Goal: Communication & Community: Answer question/provide support

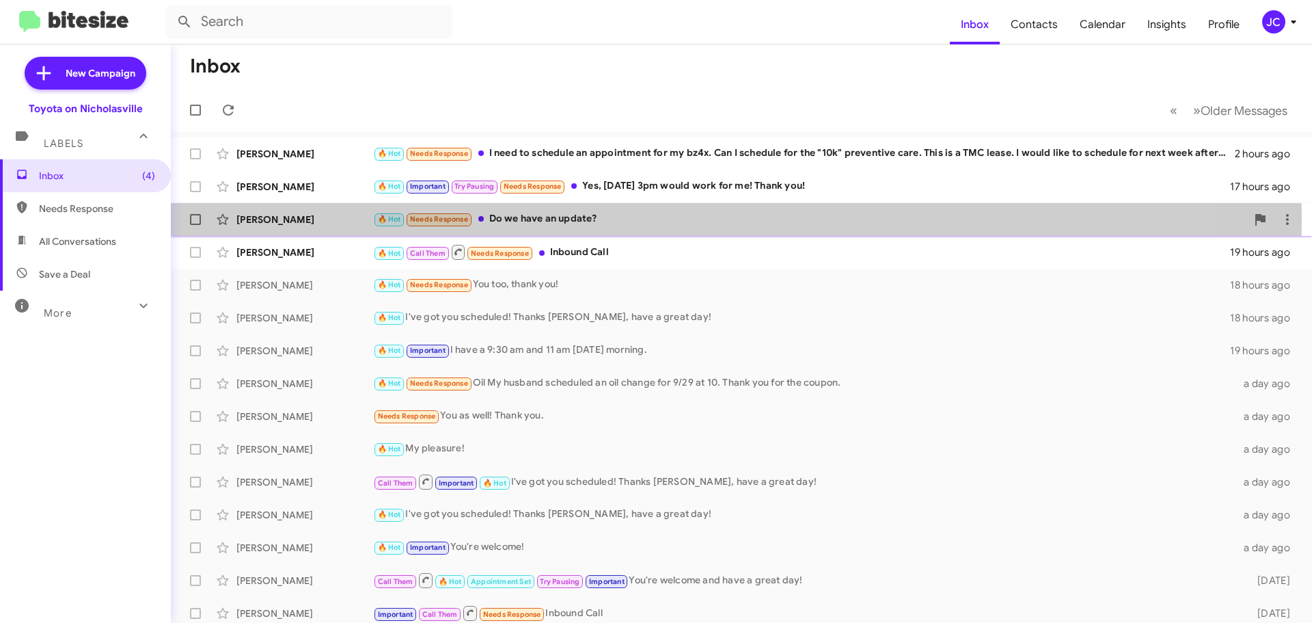
click at [304, 219] on div "[PERSON_NAME]" at bounding box center [304, 220] width 137 height 14
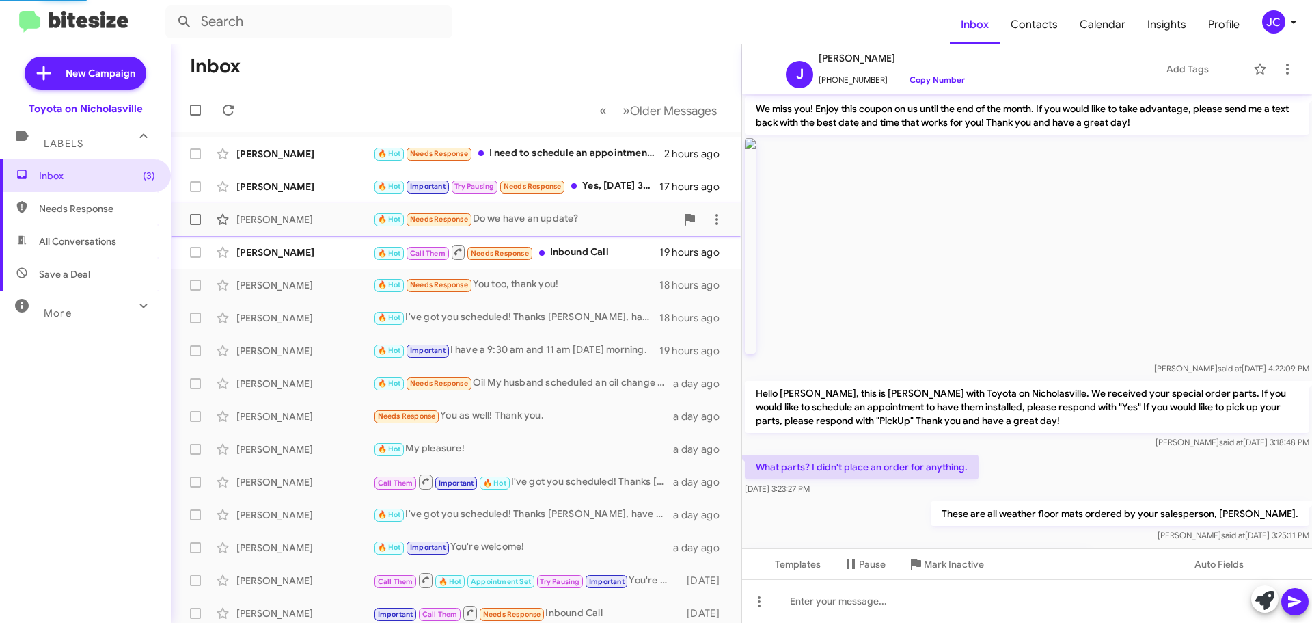
scroll to position [210, 0]
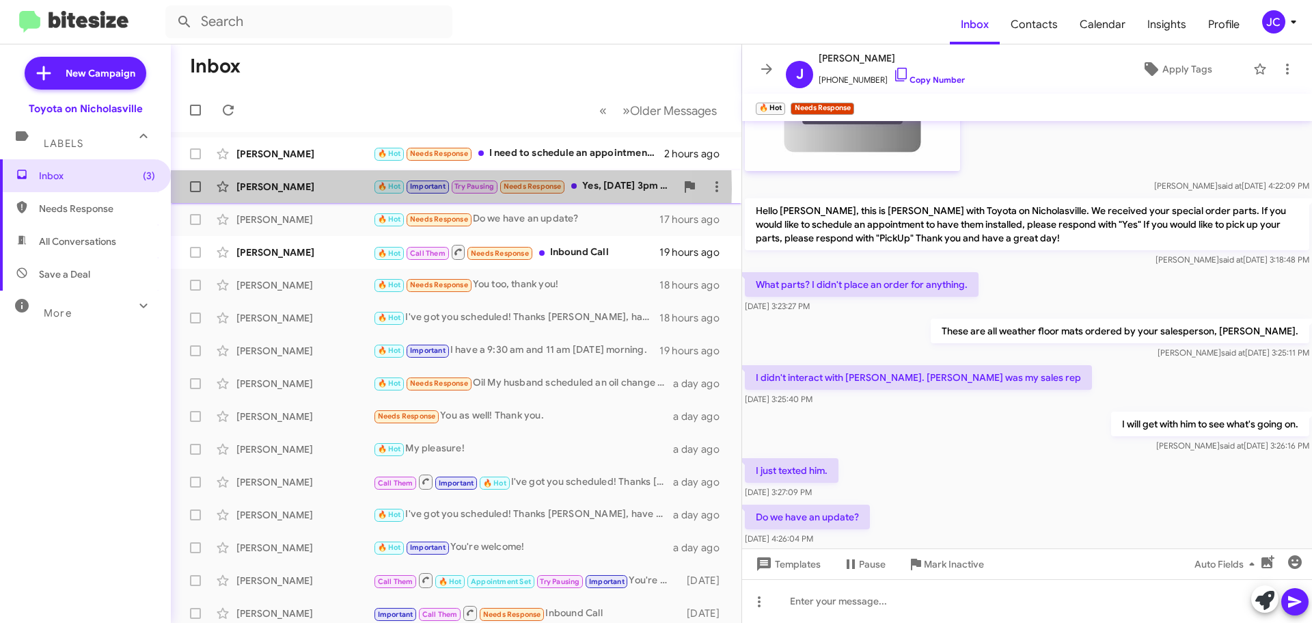
click at [277, 189] on div "Cristian Hamm" at bounding box center [304, 187] width 137 height 14
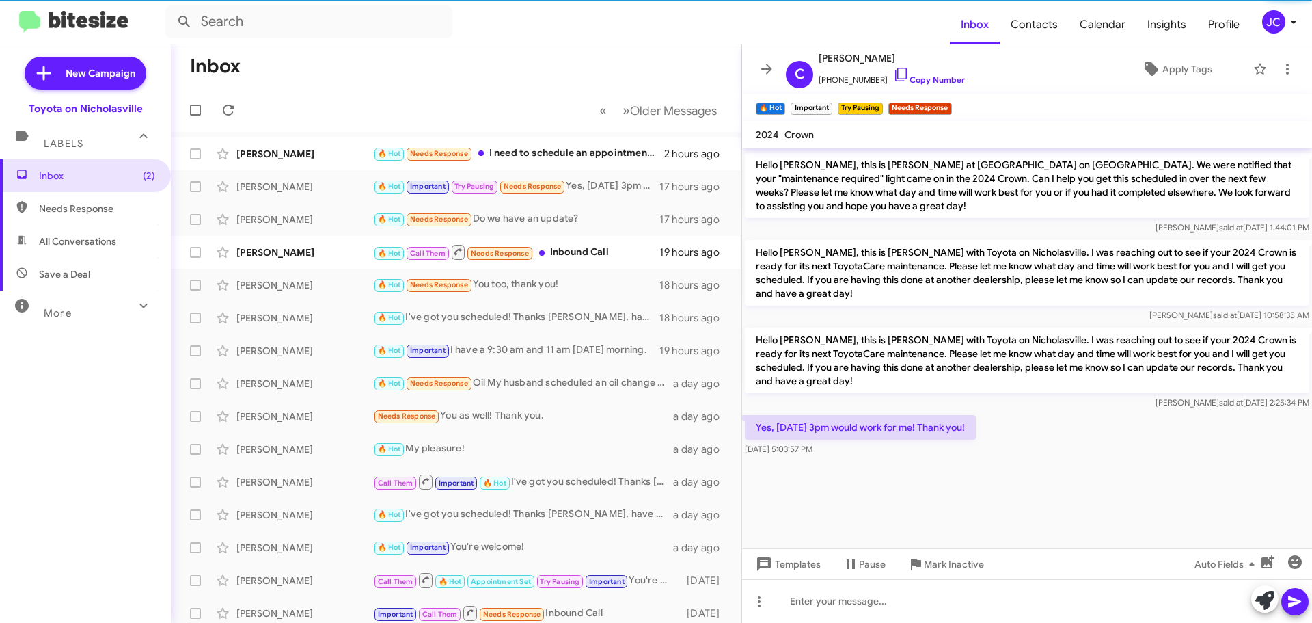
scroll to position [2032, 0]
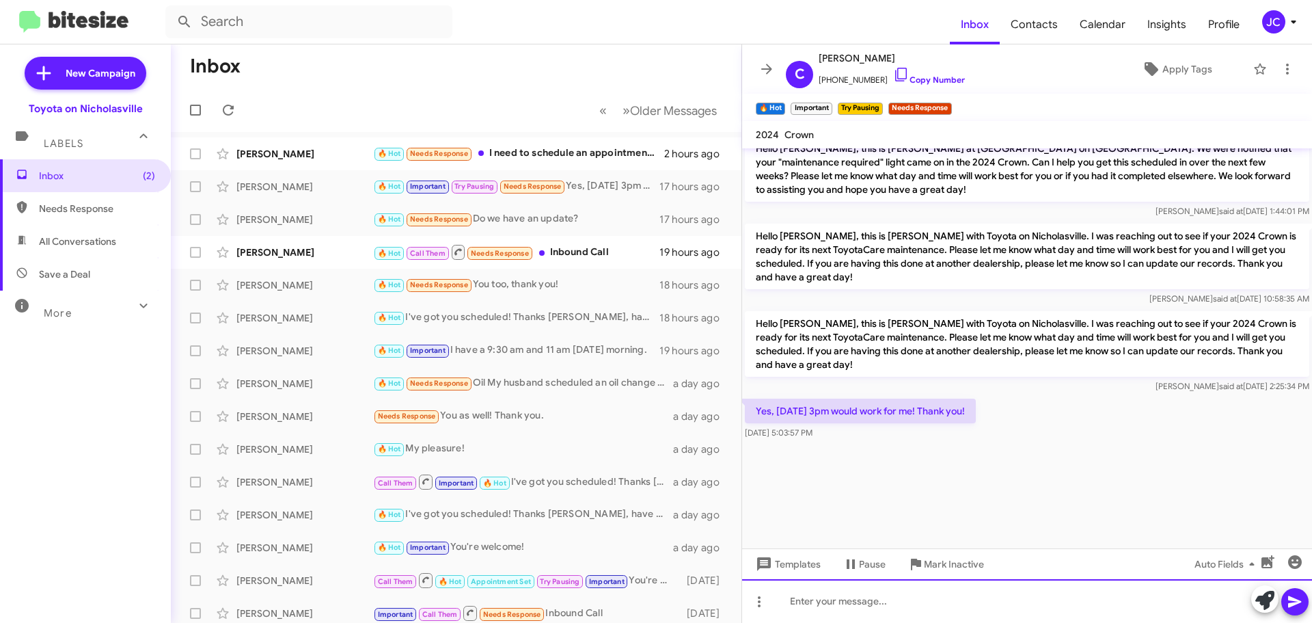
click at [928, 607] on div at bounding box center [1027, 601] width 570 height 44
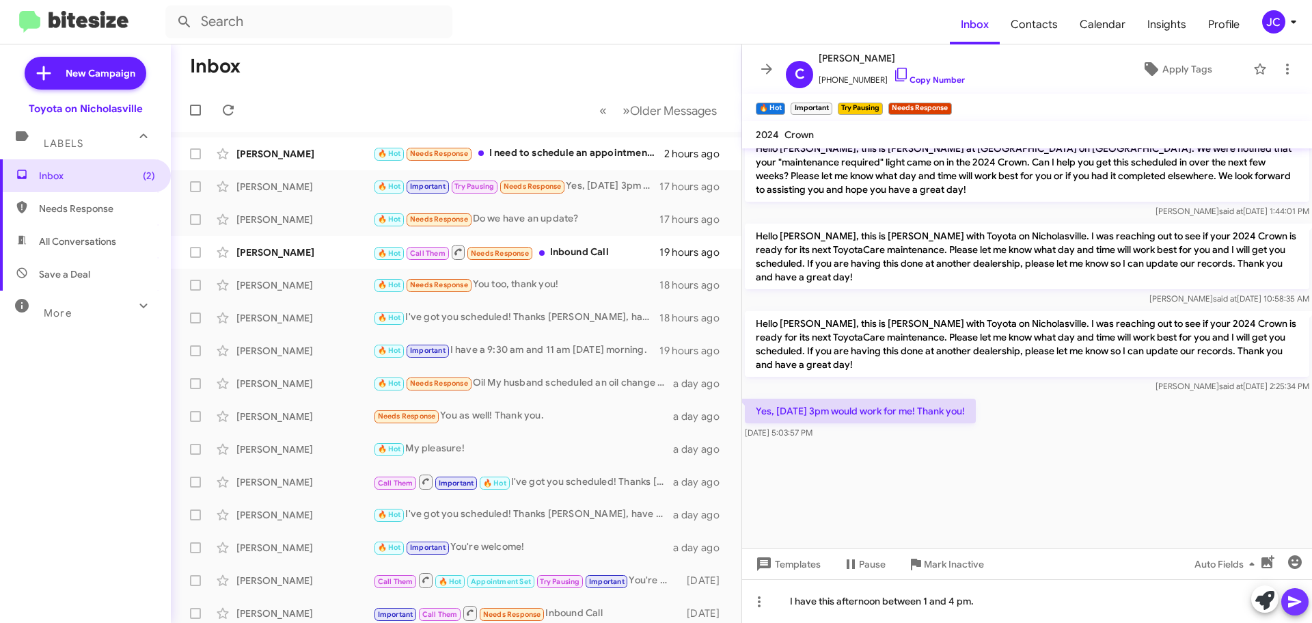
click at [1306, 604] on button at bounding box center [1294, 601] width 27 height 27
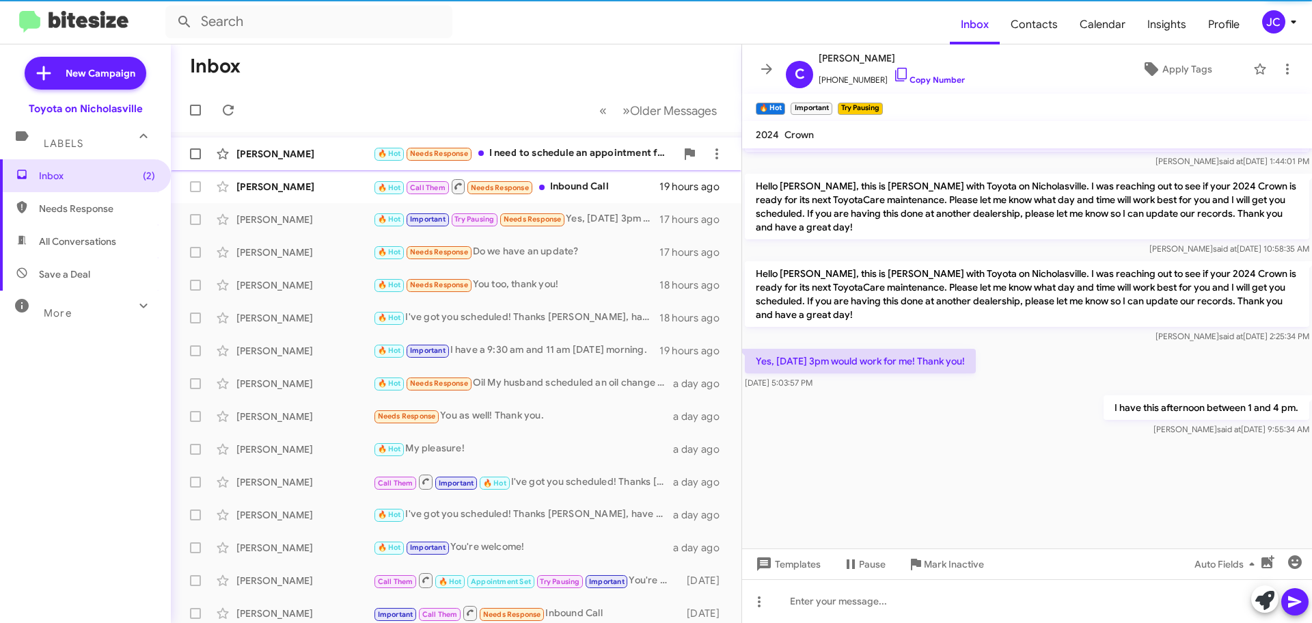
click at [277, 146] on div "Sean Longman 🔥 Hot Needs Response I need to schedule an appointment for my bz4x…" at bounding box center [456, 153] width 549 height 27
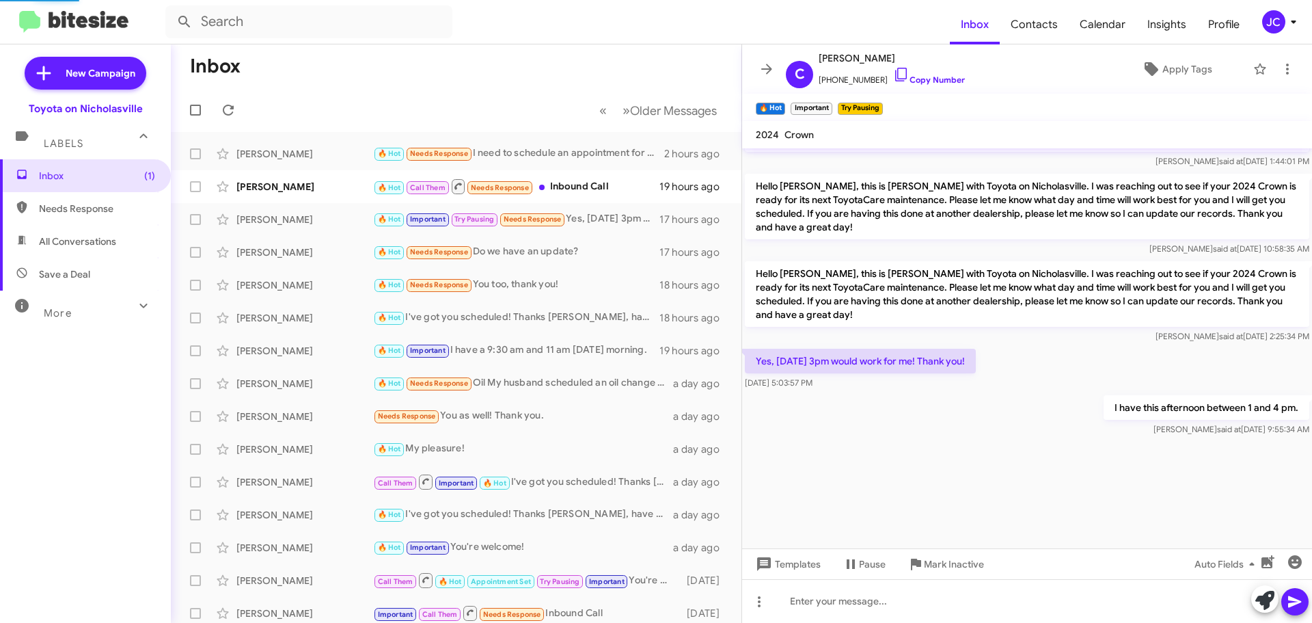
scroll to position [1655, 0]
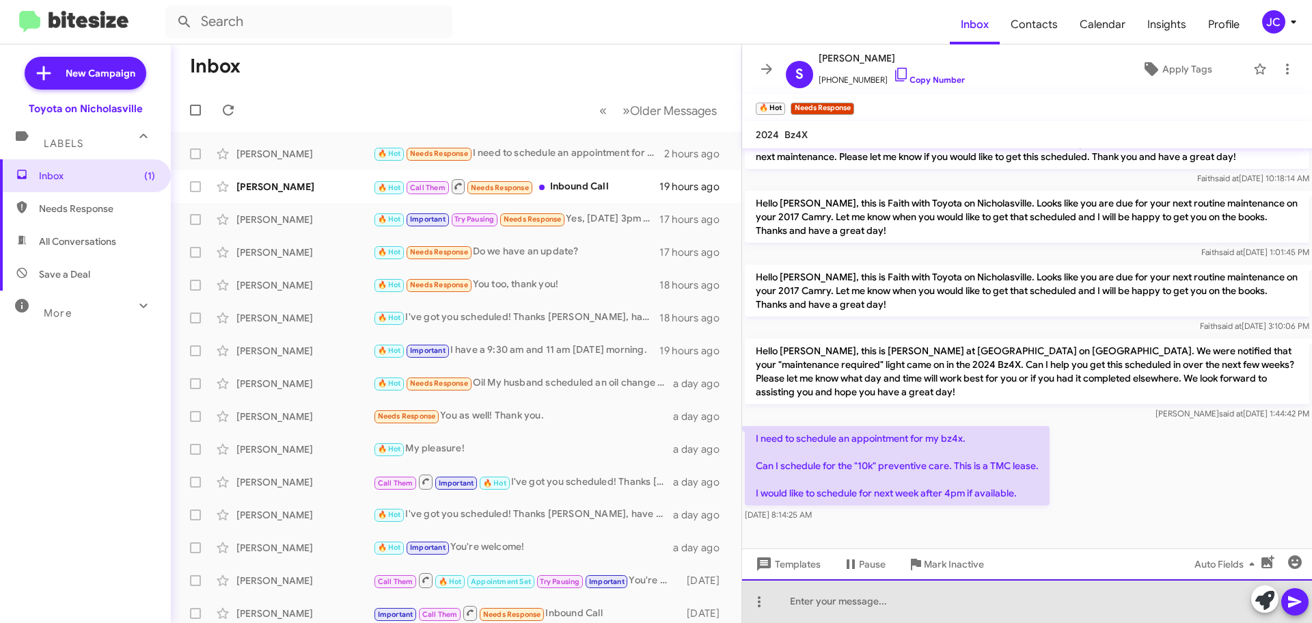
click at [955, 599] on div at bounding box center [1027, 601] width 570 height 44
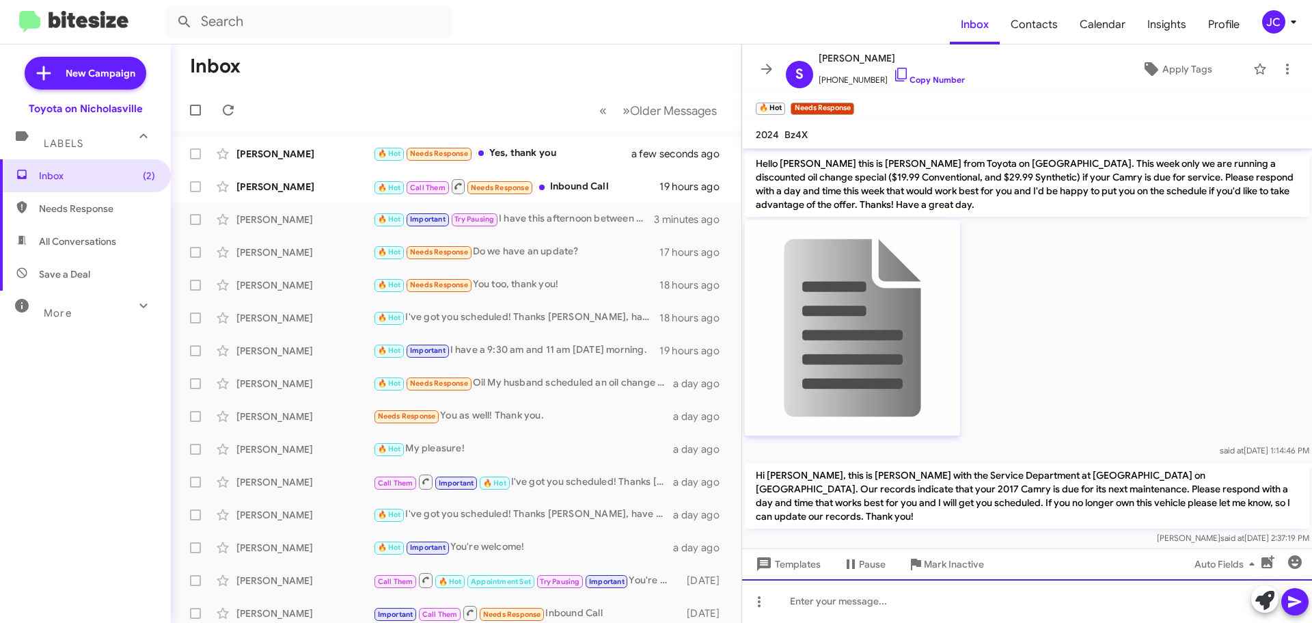
scroll to position [1755, 0]
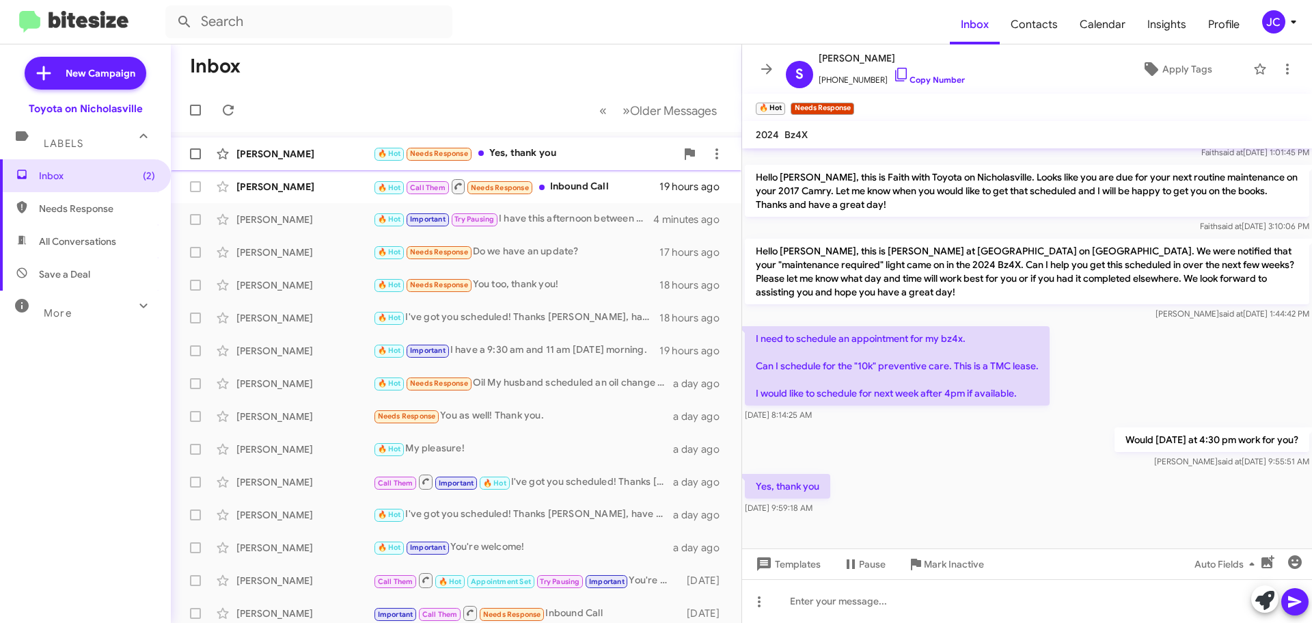
click at [283, 161] on div "Sean Longman 🔥 Hot Needs Response Yes, thank you a few seconds ago" at bounding box center [456, 153] width 549 height 27
click at [795, 561] on span "Templates" at bounding box center [787, 563] width 68 height 25
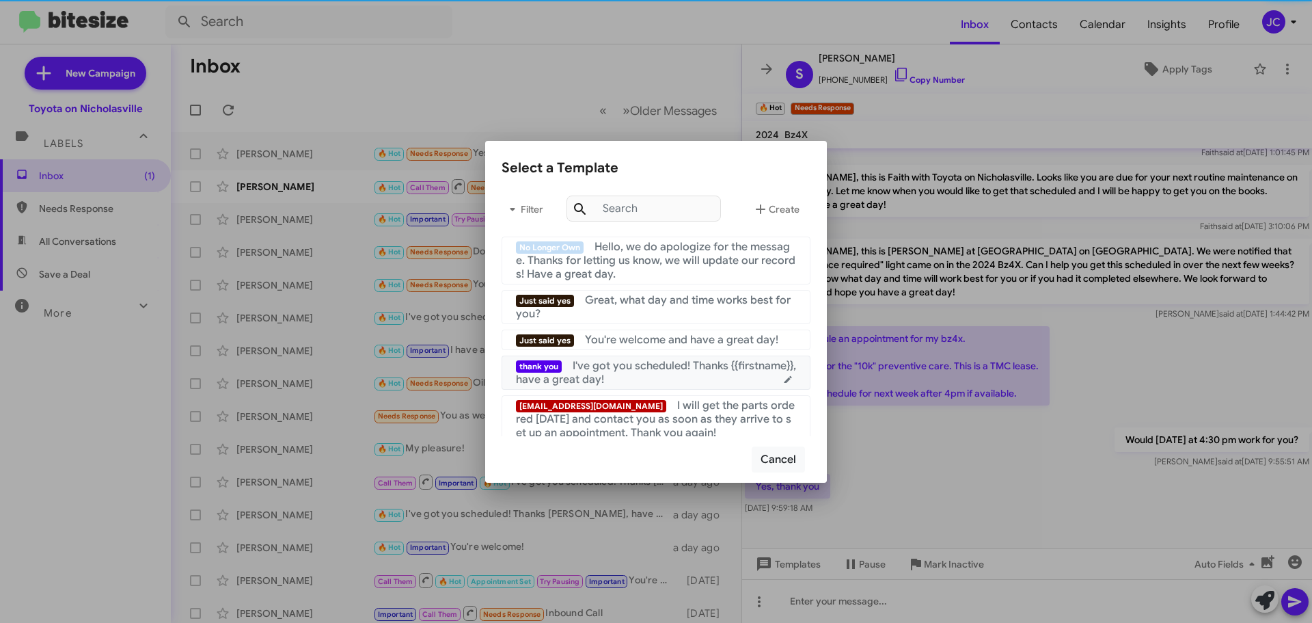
click at [700, 377] on div "thank you I've got you scheduled! Thanks {{firstname}}, have a great day!" at bounding box center [656, 372] width 280 height 27
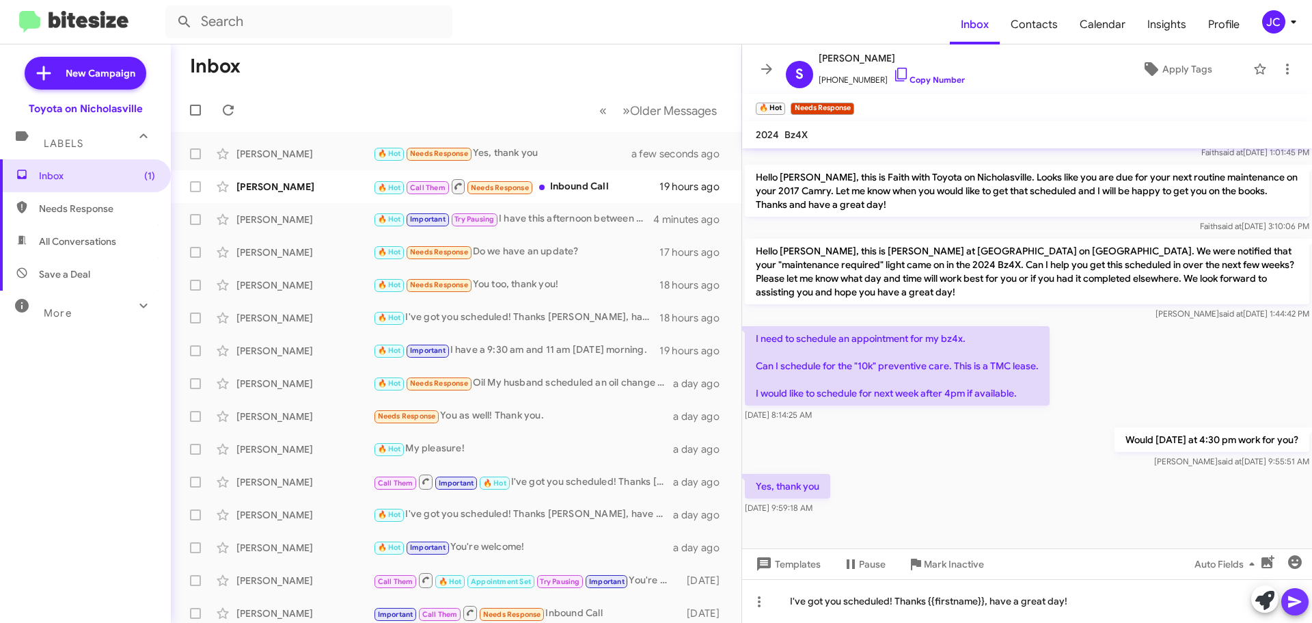
click at [1294, 602] on icon at bounding box center [1294, 602] width 13 height 12
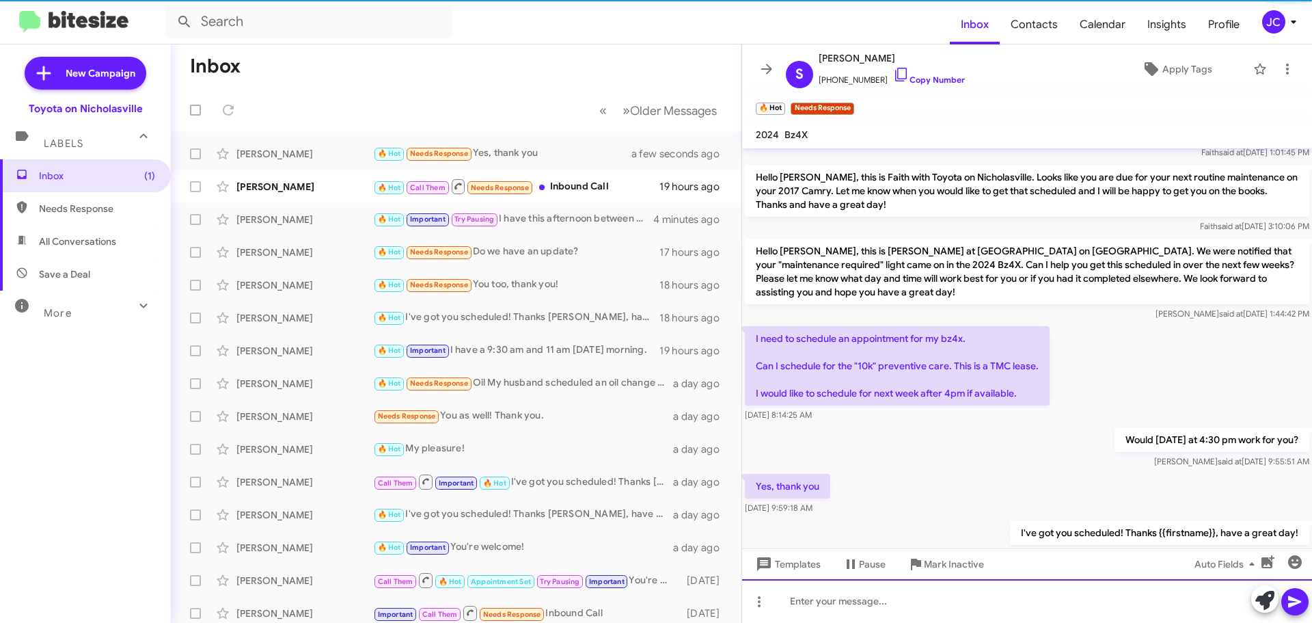
scroll to position [0, 0]
